Goal: Information Seeking & Learning: Learn about a topic

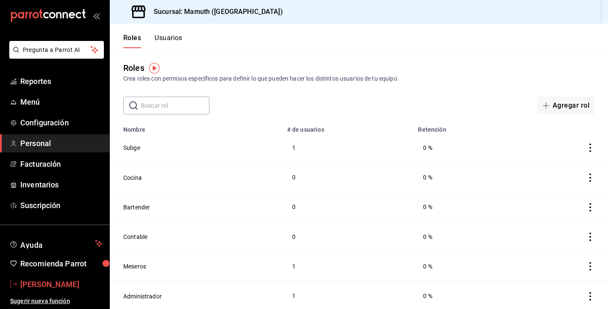
click at [49, 284] on span "[PERSON_NAME]" at bounding box center [61, 283] width 82 height 11
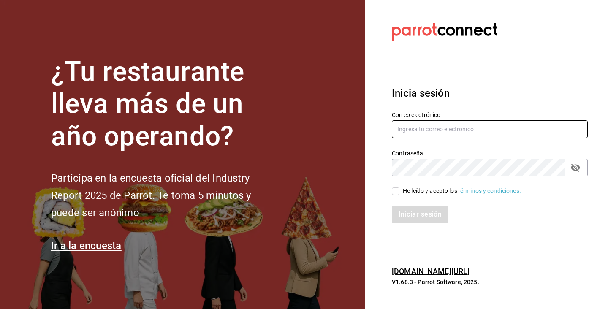
type input "[EMAIL_ADDRESS][DOMAIN_NAME]"
click at [567, 167] on div "Contraseña" at bounding box center [490, 168] width 196 height 18
click at [576, 166] on icon "passwordField" at bounding box center [575, 167] width 10 height 10
click at [396, 191] on input "He leído y acepto los Términos y condiciones." at bounding box center [396, 191] width 8 height 8
checkbox input "true"
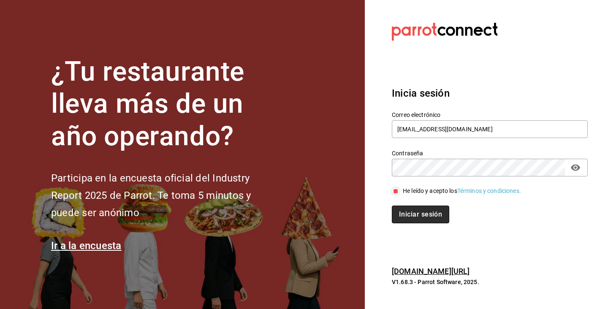
click at [422, 218] on button "Iniciar sesión" at bounding box center [420, 214] width 57 height 18
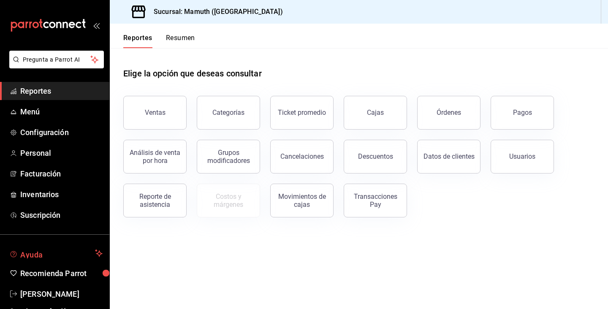
click at [29, 256] on span "Ayuda" at bounding box center [55, 253] width 71 height 10
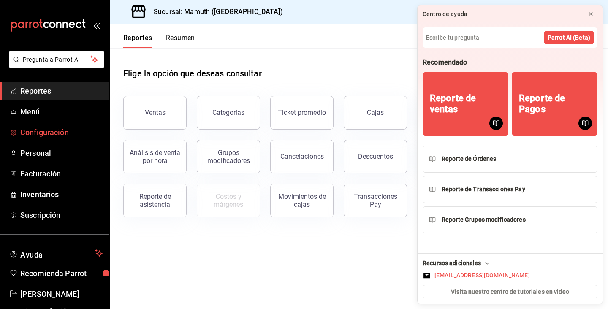
click at [46, 137] on span "Configuración" at bounding box center [61, 132] width 82 height 11
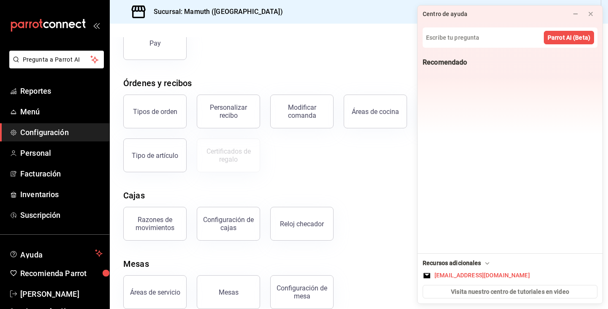
scroll to position [105, 0]
click at [35, 108] on span "Menú" at bounding box center [61, 111] width 82 height 11
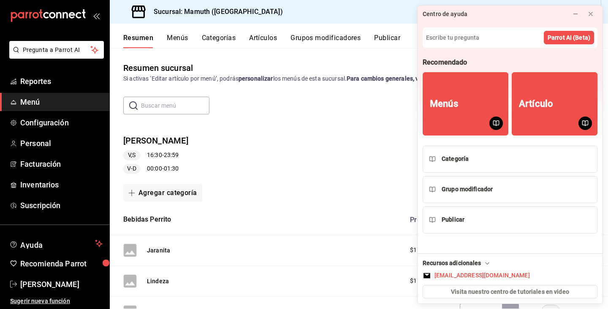
scroll to position [10, 0]
click at [33, 242] on span "Ayuda" at bounding box center [55, 243] width 71 height 10
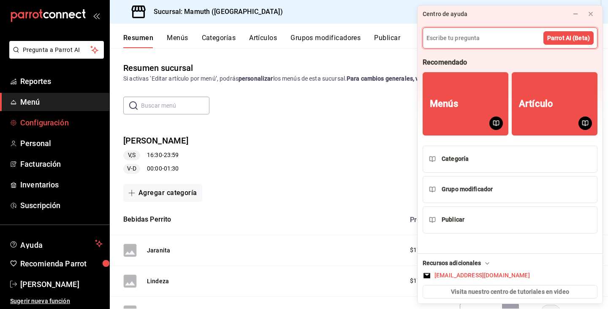
click at [68, 125] on span "Configuración" at bounding box center [61, 122] width 82 height 11
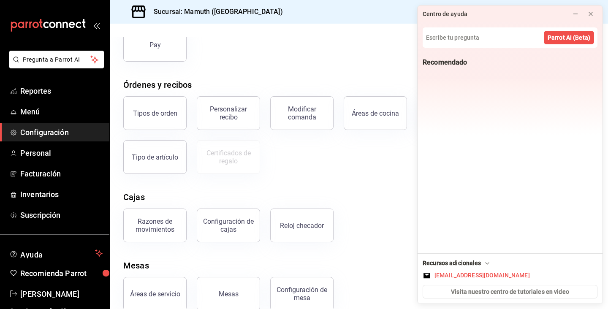
scroll to position [103, 0]
click at [216, 225] on div "Configuración de cajas" at bounding box center [228, 226] width 52 height 16
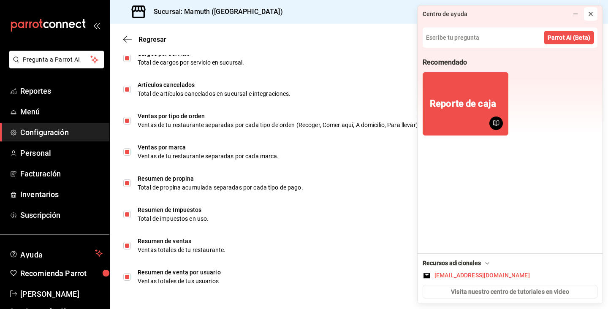
click at [591, 14] on icon at bounding box center [590, 14] width 7 height 7
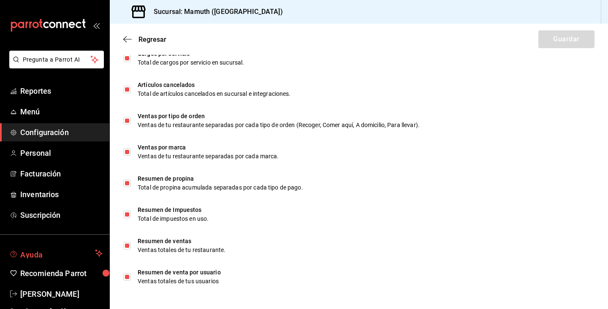
click at [34, 255] on span "Ayuda" at bounding box center [55, 253] width 71 height 10
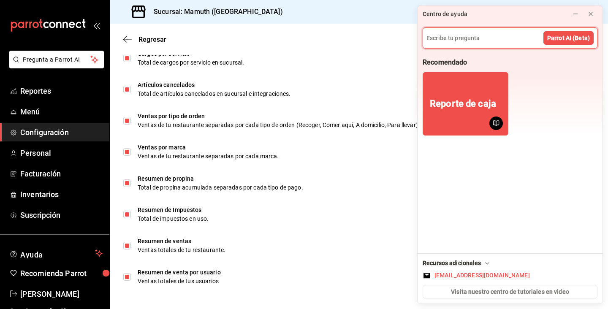
click at [36, 130] on span "Configuración" at bounding box center [61, 132] width 82 height 11
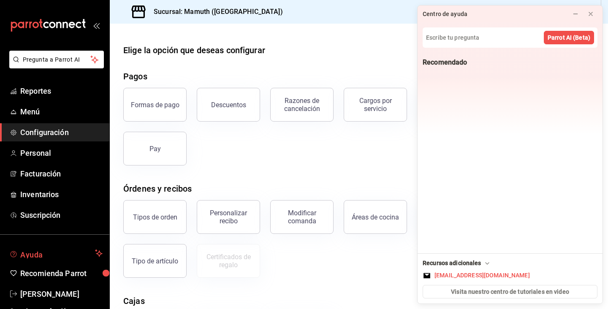
click at [31, 255] on span "Ayuda" at bounding box center [55, 253] width 71 height 10
click at [465, 38] on input at bounding box center [510, 38] width 174 height 20
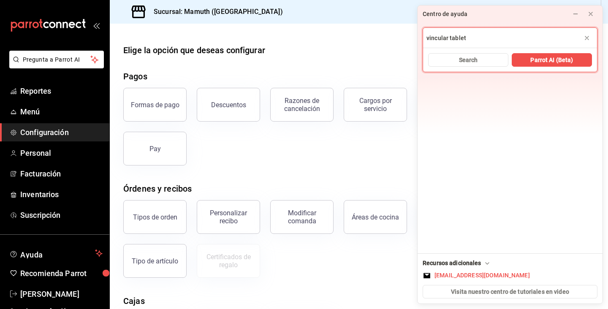
type input "vincular tablet"
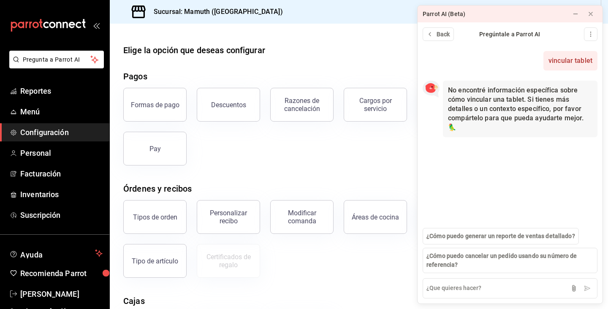
click at [59, 132] on span "Configuración" at bounding box center [61, 132] width 82 height 11
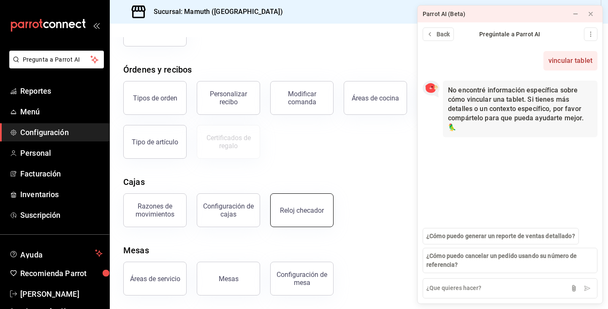
click at [280, 212] on button "Reloj checador" at bounding box center [301, 210] width 63 height 34
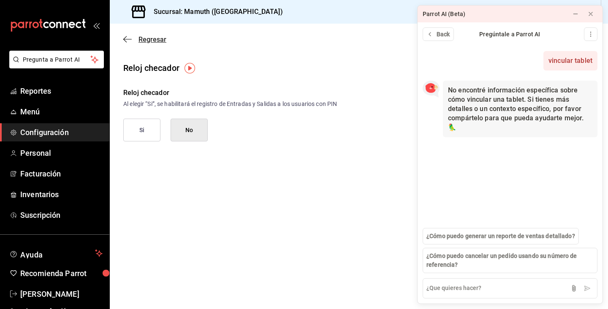
click at [124, 38] on icon "button" at bounding box center [124, 39] width 3 height 6
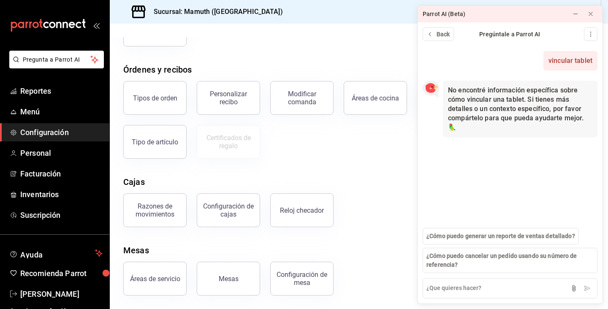
scroll to position [119, 0]
click at [149, 218] on button "Razones de movimientos" at bounding box center [154, 210] width 63 height 34
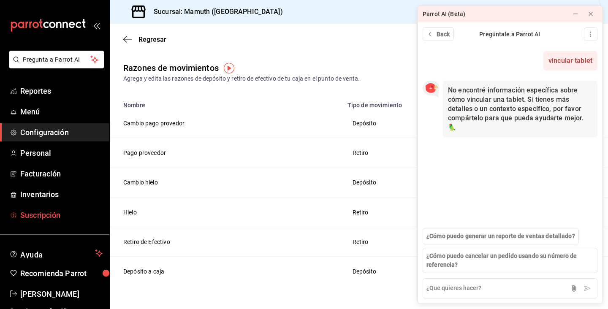
click at [44, 214] on span "Suscripción" at bounding box center [61, 214] width 82 height 11
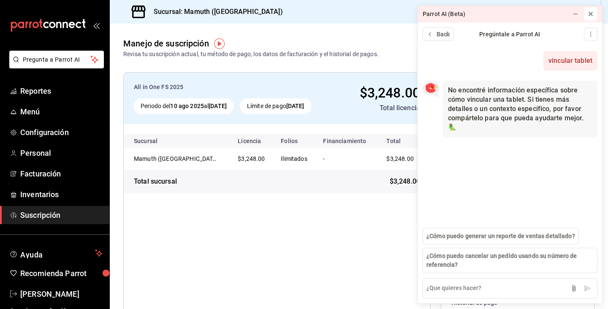
click at [590, 13] on icon at bounding box center [590, 14] width 7 height 7
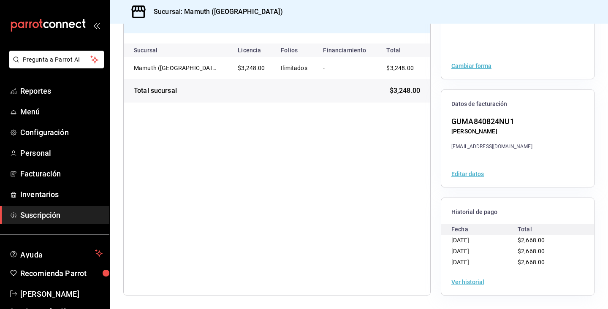
scroll to position [91, 0]
click at [40, 189] on span "Inventarios" at bounding box center [61, 194] width 82 height 11
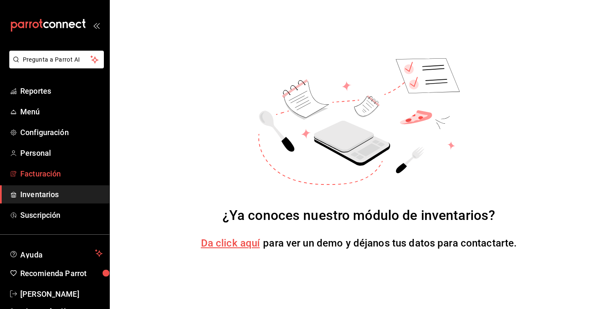
click at [54, 171] on span "Facturación" at bounding box center [61, 173] width 82 height 11
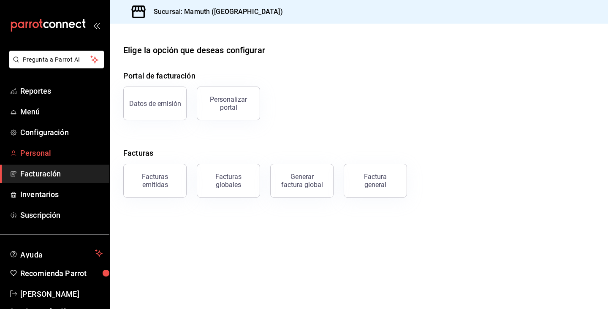
click at [49, 155] on span "Personal" at bounding box center [61, 152] width 82 height 11
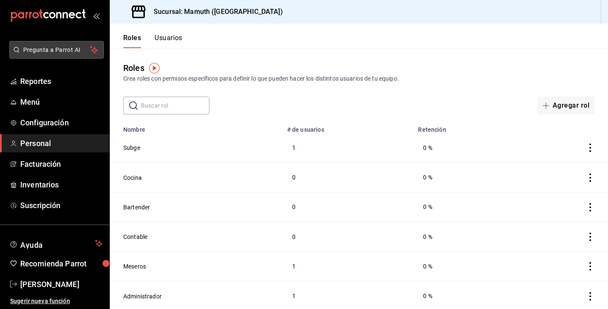
click at [56, 51] on span "Pregunta a Parrot AI" at bounding box center [56, 50] width 67 height 9
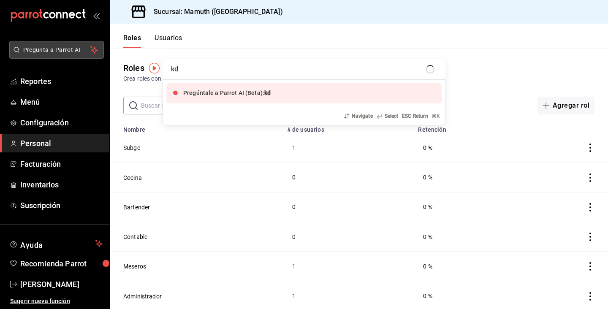
type input "kds"
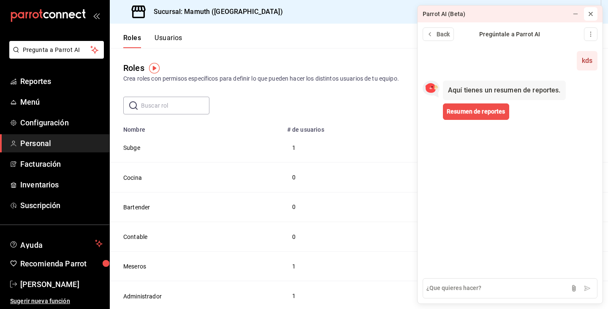
click at [592, 12] on icon at bounding box center [590, 14] width 7 height 7
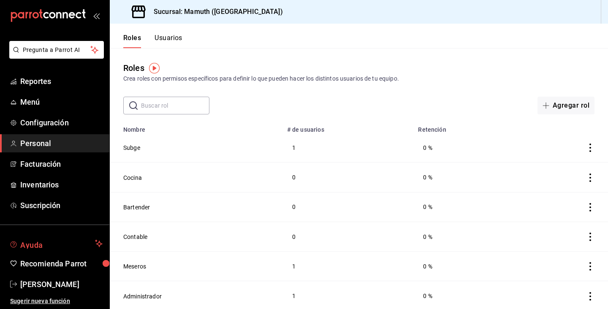
click at [49, 241] on span "Ayuda" at bounding box center [55, 243] width 71 height 10
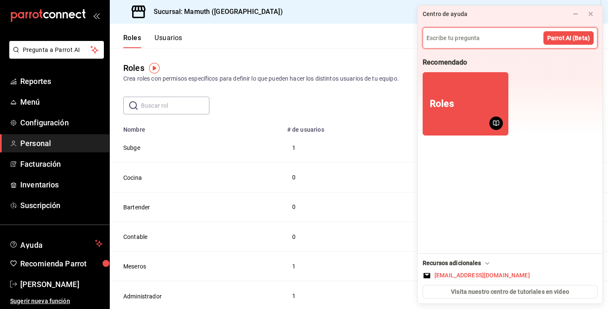
click at [497, 34] on input at bounding box center [510, 38] width 174 height 20
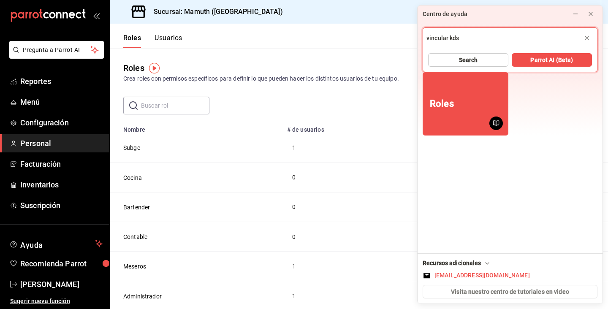
type input "vincular kds"
click at [492, 58] on button "Search" at bounding box center [468, 60] width 80 height 14
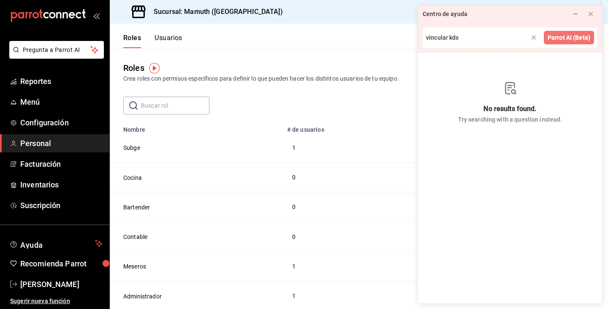
click at [576, 37] on span "Parrot AI (Beta)" at bounding box center [568, 37] width 43 height 9
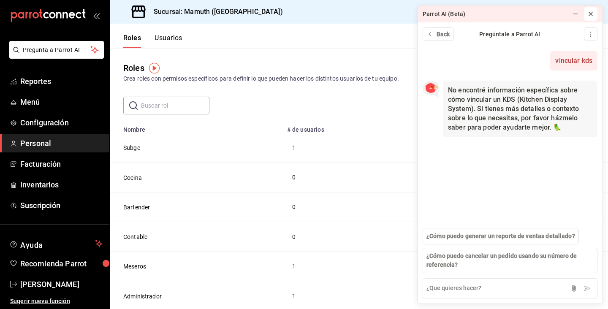
click at [589, 13] on icon at bounding box center [590, 14] width 7 height 7
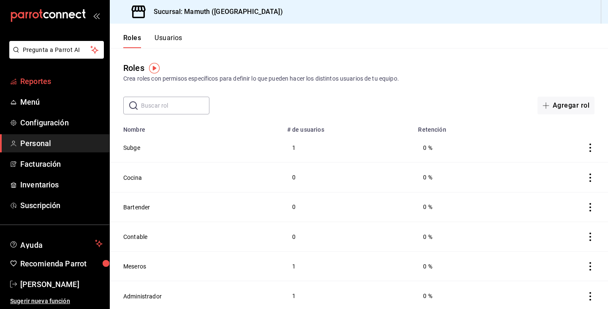
click at [68, 77] on span "Reportes" at bounding box center [61, 81] width 82 height 11
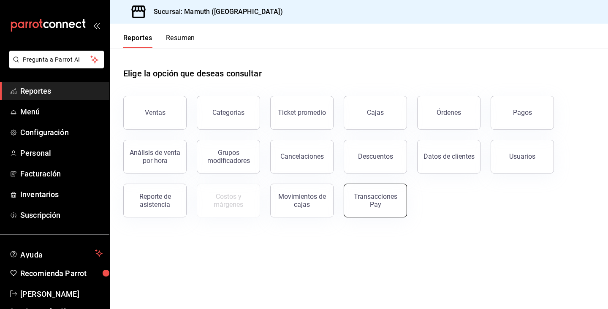
click at [378, 198] on div "Transacciones Pay" at bounding box center [375, 200] width 52 height 16
